Goal: Communication & Community: Answer question/provide support

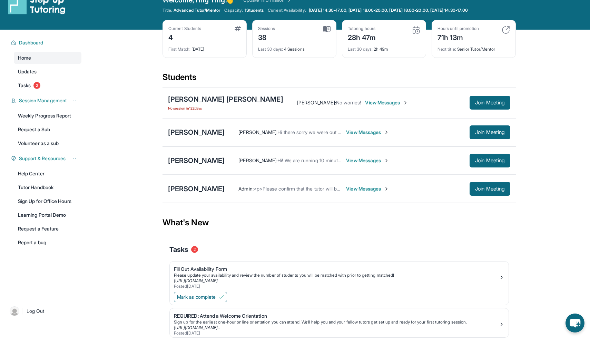
scroll to position [44, 0]
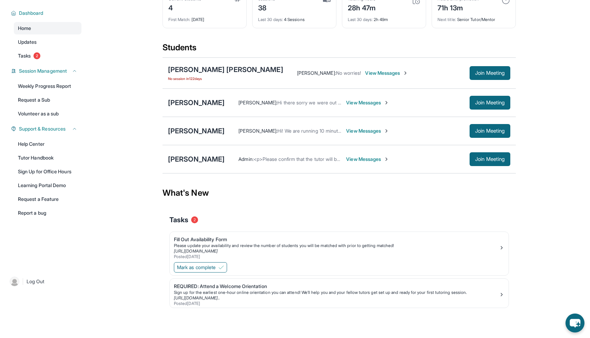
click at [372, 130] on span "View Messages" at bounding box center [367, 131] width 43 height 7
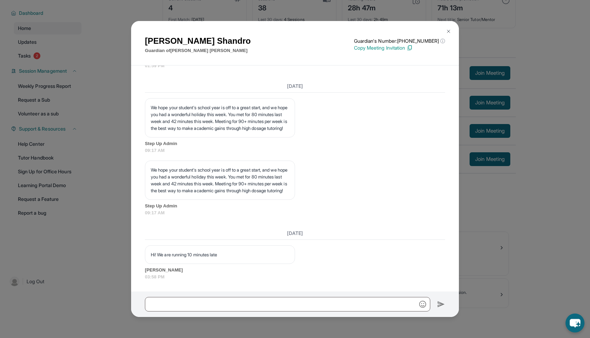
scroll to position [2348, 0]
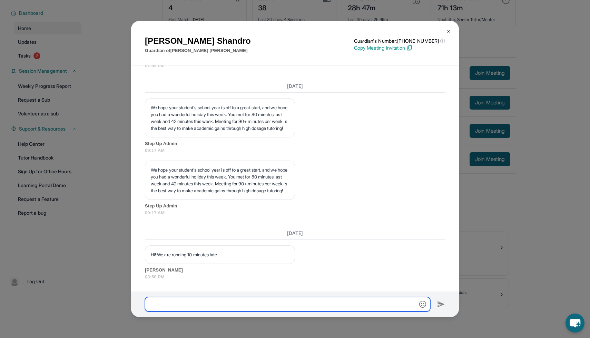
click at [269, 302] on input "text" at bounding box center [287, 304] width 285 height 14
type input "**********"
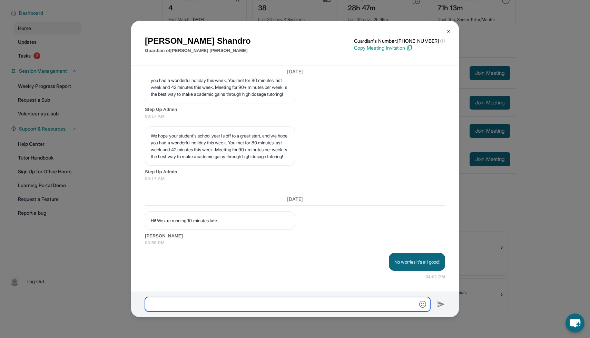
scroll to position [2382, 0]
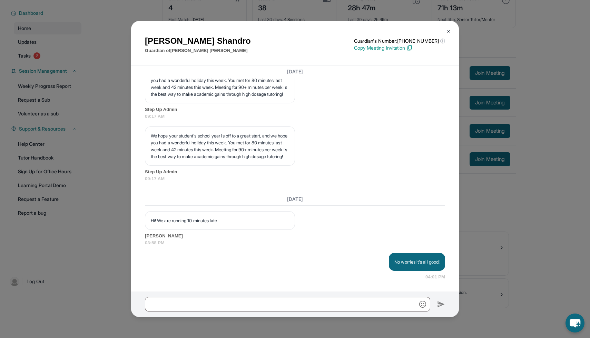
click at [449, 31] on img at bounding box center [449, 32] width 6 height 6
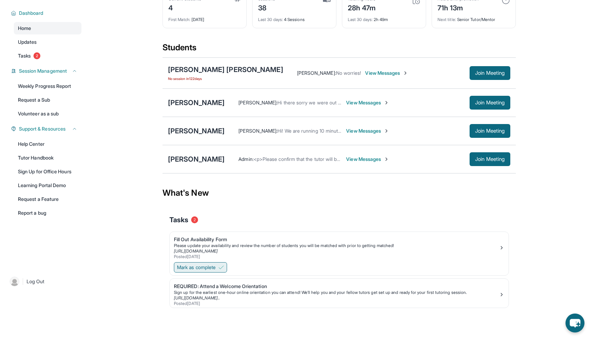
click at [206, 270] on span "Mark as complete" at bounding box center [196, 267] width 39 height 7
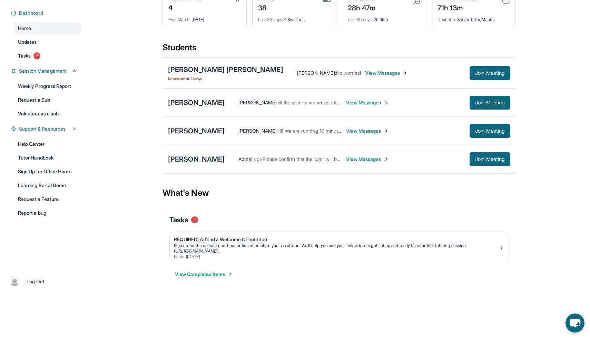
scroll to position [0, 0]
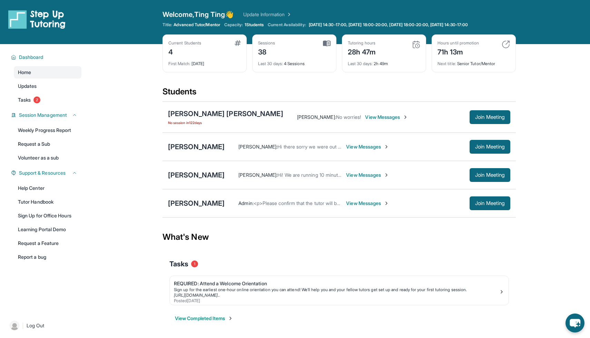
click at [273, 13] on link "Update Information" at bounding box center [267, 14] width 48 height 7
click at [198, 205] on div "[PERSON_NAME]" at bounding box center [196, 204] width 57 height 10
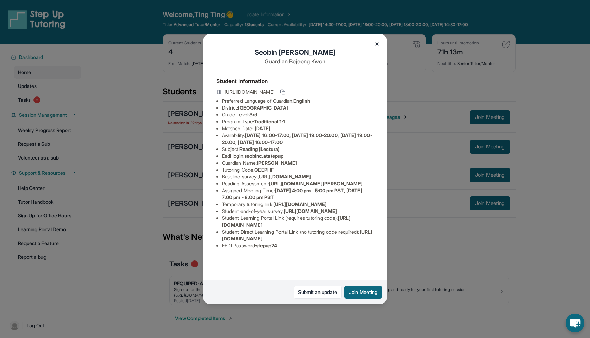
click at [378, 46] on img at bounding box center [377, 44] width 6 height 6
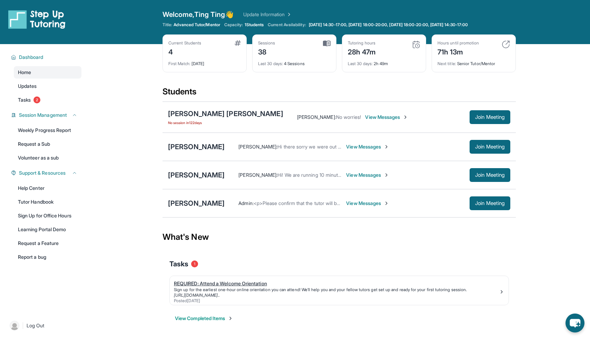
click at [210, 295] on link "[URL][DOMAIN_NAME].." at bounding box center [197, 295] width 46 height 5
click at [340, 179] on div "Ting [PERSON_NAME] : No worries it's all good! View Messages Join Meeting" at bounding box center [368, 175] width 286 height 14
click at [340, 175] on span "View Messages" at bounding box center [354, 175] width 43 height 7
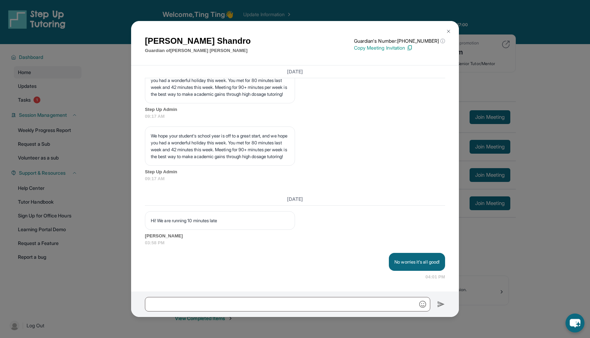
scroll to position [2382, 0]
click at [533, 168] on div "[PERSON_NAME] Guardian of [PERSON_NAME] Guardian's Number: [PHONE_NUMBER] ⓘ Thi…" at bounding box center [295, 169] width 590 height 338
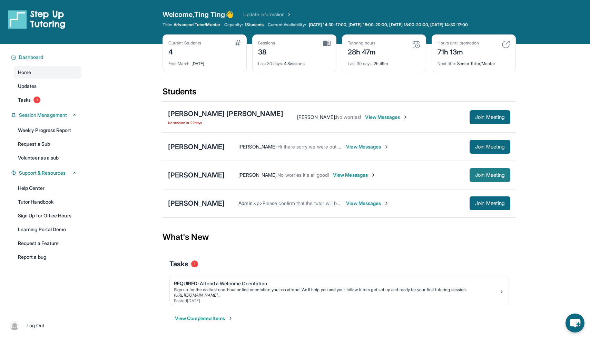
click at [477, 174] on span "Join Meeting" at bounding box center [490, 175] width 30 height 4
